Goal: Task Accomplishment & Management: Manage account settings

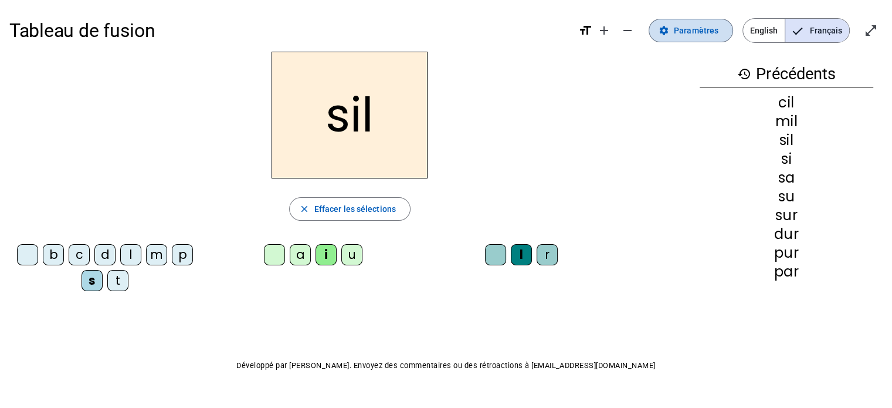
click at [662, 26] on mat-icon "settings" at bounding box center [664, 30] width 11 height 11
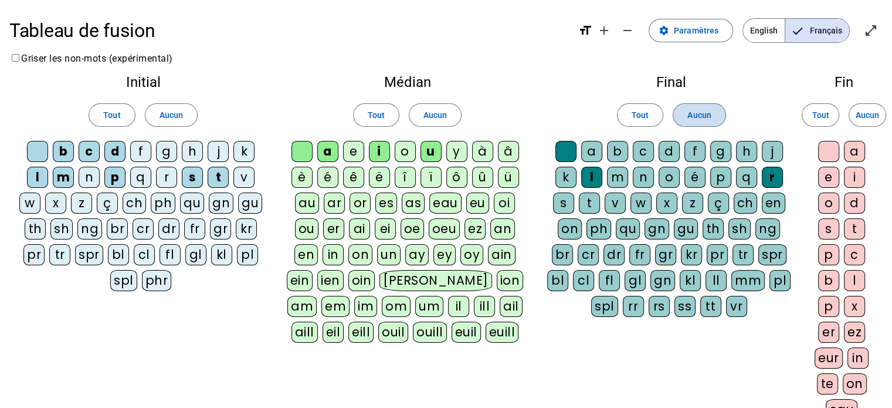
click at [692, 109] on span "Aucun" at bounding box center [698, 115] width 23 height 14
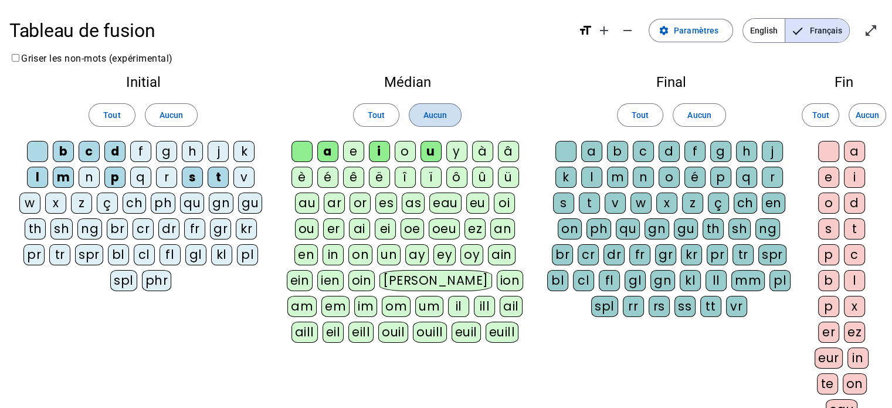
click at [443, 102] on span at bounding box center [435, 115] width 52 height 28
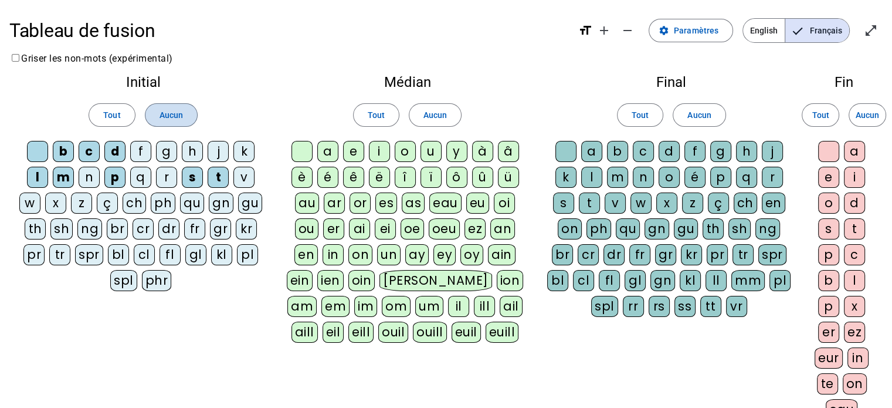
click at [181, 104] on span at bounding box center [171, 115] width 52 height 28
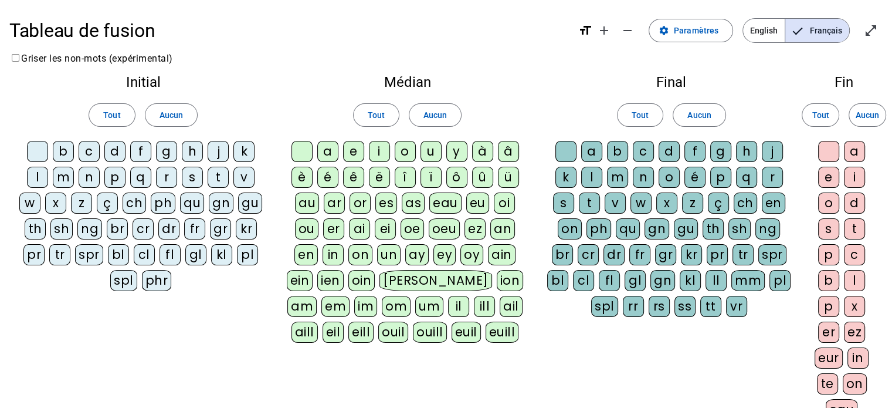
click at [38, 153] on div at bounding box center [37, 151] width 21 height 21
click at [300, 149] on div at bounding box center [302, 151] width 21 height 21
click at [563, 150] on div at bounding box center [565, 151] width 21 height 21
click at [170, 172] on div "r" at bounding box center [166, 177] width 21 height 21
click at [328, 149] on div "a" at bounding box center [327, 151] width 21 height 21
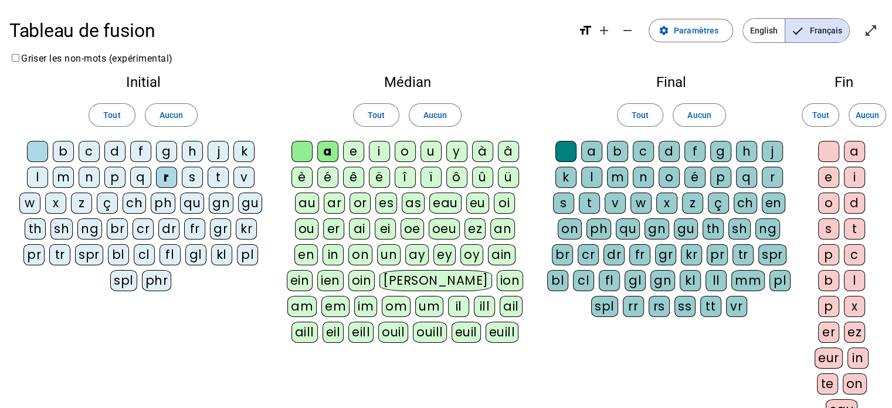
click at [724, 148] on div "g" at bounding box center [720, 151] width 21 height 21
click at [818, 154] on div at bounding box center [828, 151] width 21 height 21
click at [826, 179] on div "e" at bounding box center [828, 177] width 21 height 21
click at [616, 198] on div "v" at bounding box center [615, 202] width 21 height 21
click at [60, 145] on div "b" at bounding box center [63, 151] width 21 height 21
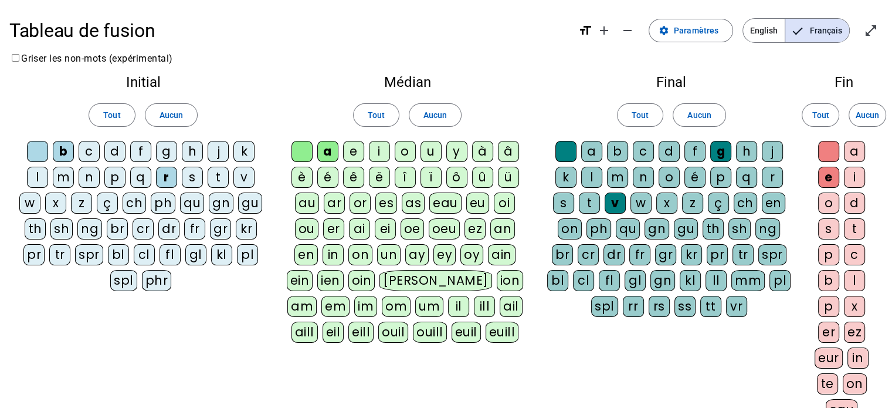
click at [163, 147] on div "g" at bounding box center [166, 151] width 21 height 21
click at [92, 148] on div "c" at bounding box center [89, 151] width 21 height 21
click at [723, 176] on div "p" at bounding box center [720, 177] width 21 height 21
click at [87, 174] on div "n" at bounding box center [89, 177] width 21 height 21
click at [117, 175] on div "p" at bounding box center [114, 177] width 21 height 21
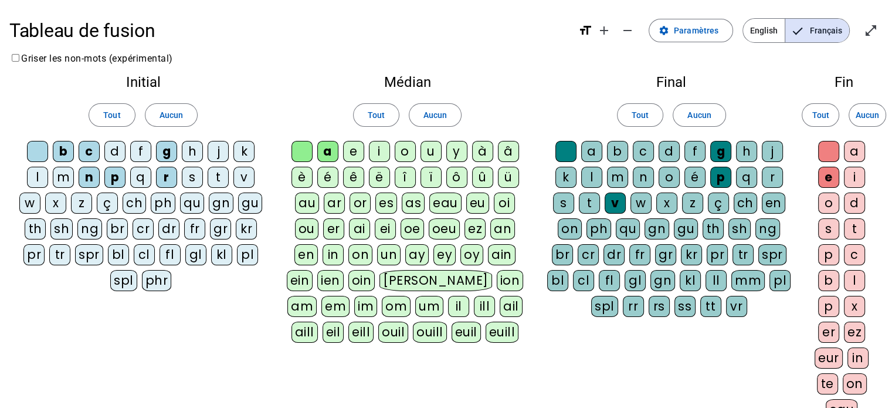
click at [191, 173] on div "s" at bounding box center [192, 177] width 21 height 21
click at [218, 175] on div "t" at bounding box center [218, 177] width 21 height 21
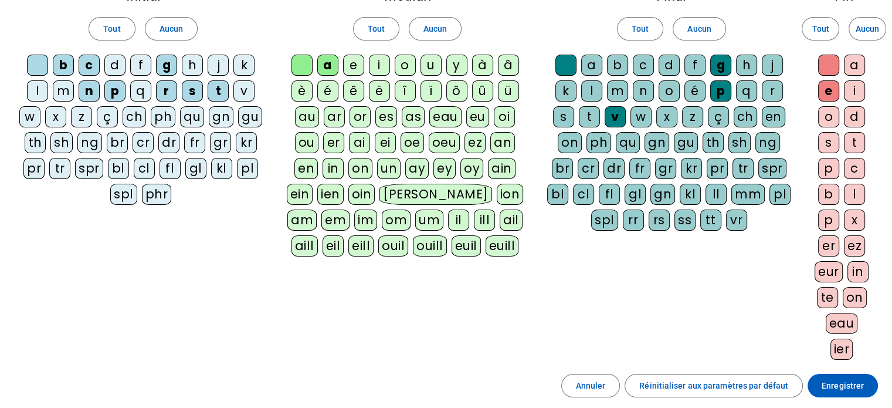
scroll to position [87, 0]
click at [819, 385] on span at bounding box center [843, 385] width 70 height 28
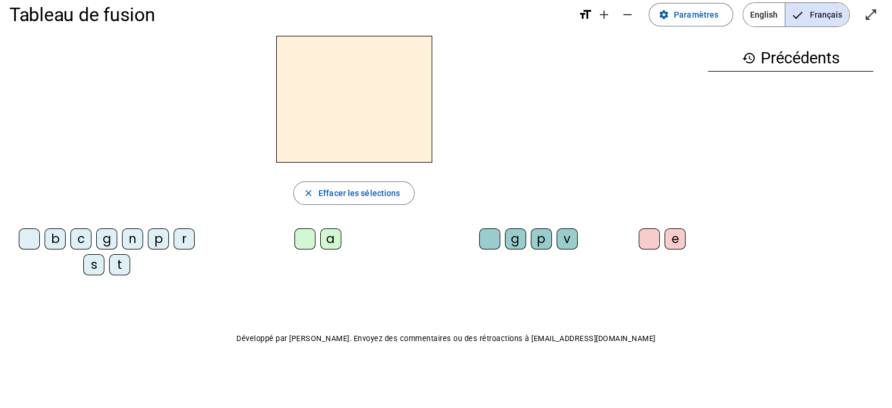
scroll to position [15, 0]
